Goal: Navigation & Orientation: Find specific page/section

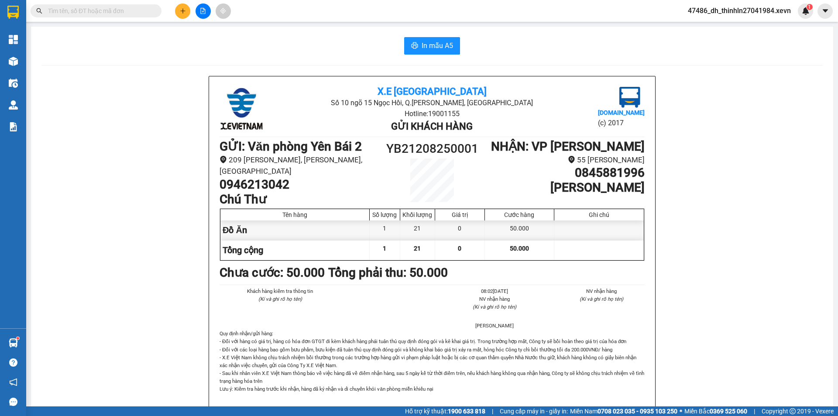
scroll to position [44, 0]
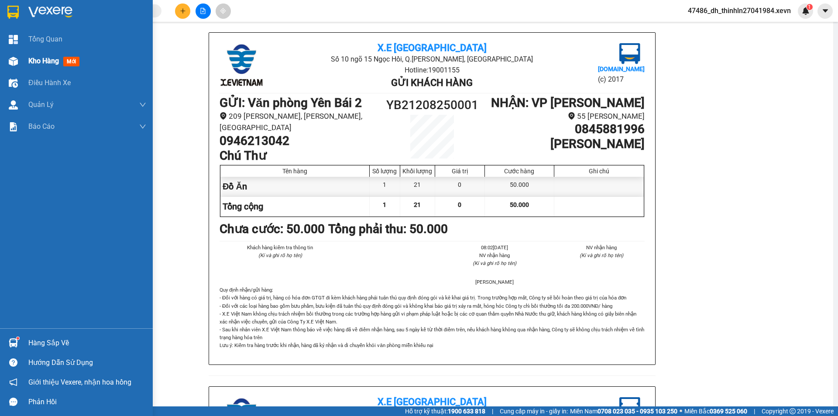
click at [27, 61] on div "Kho hàng mới" at bounding box center [76, 61] width 153 height 22
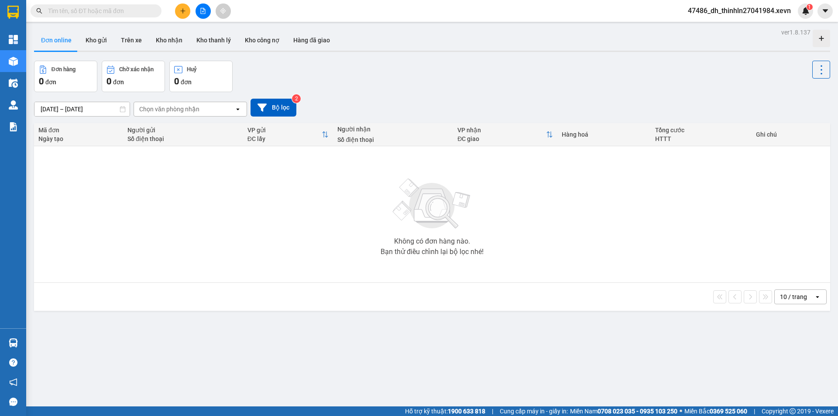
click at [109, 13] on input "text" at bounding box center [99, 11] width 103 height 10
